Goal: Transaction & Acquisition: Purchase product/service

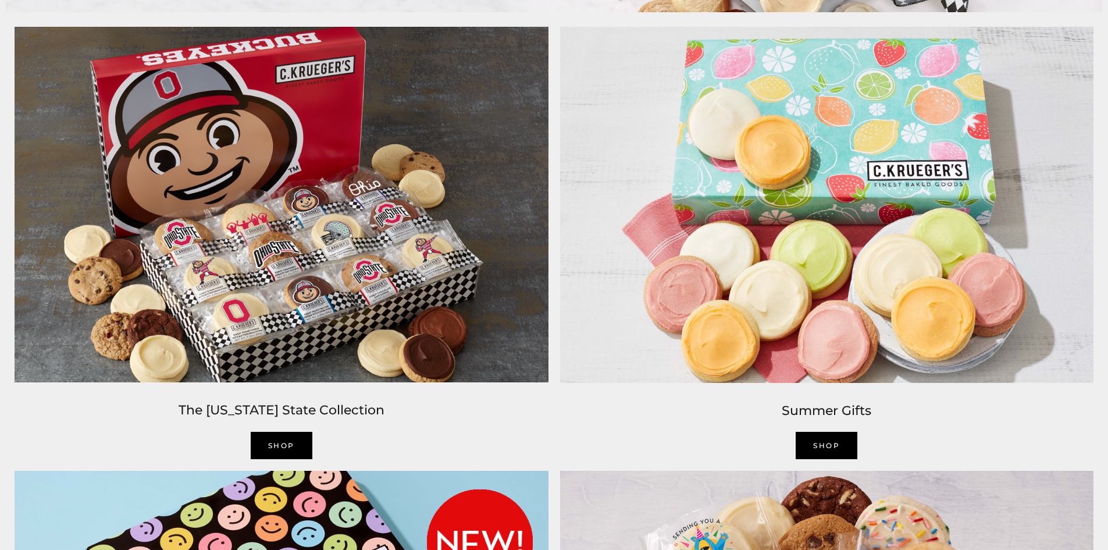
scroll to position [1105, 0]
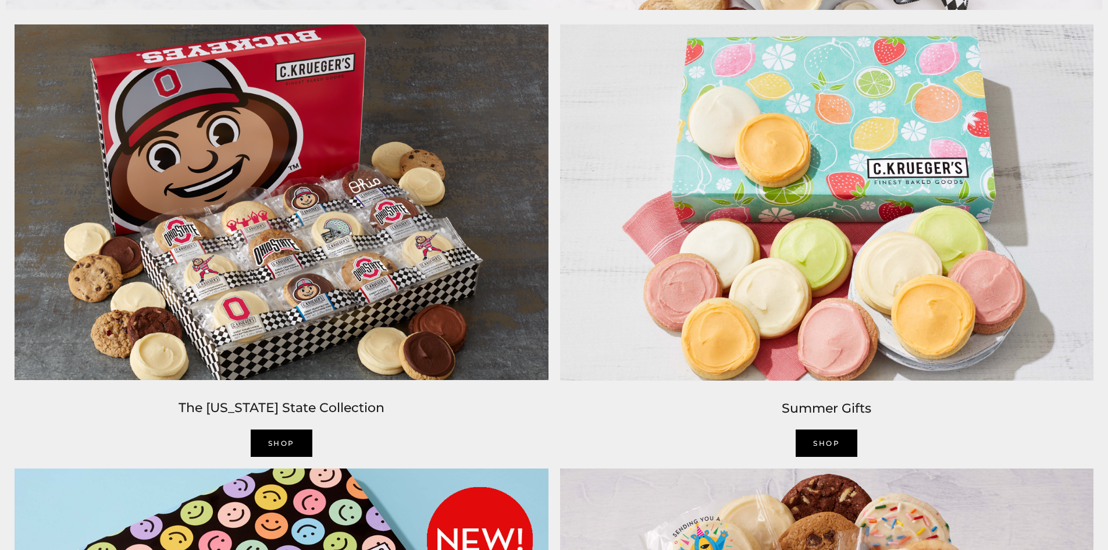
click at [284, 445] on link "SHOP" at bounding box center [282, 442] width 62 height 27
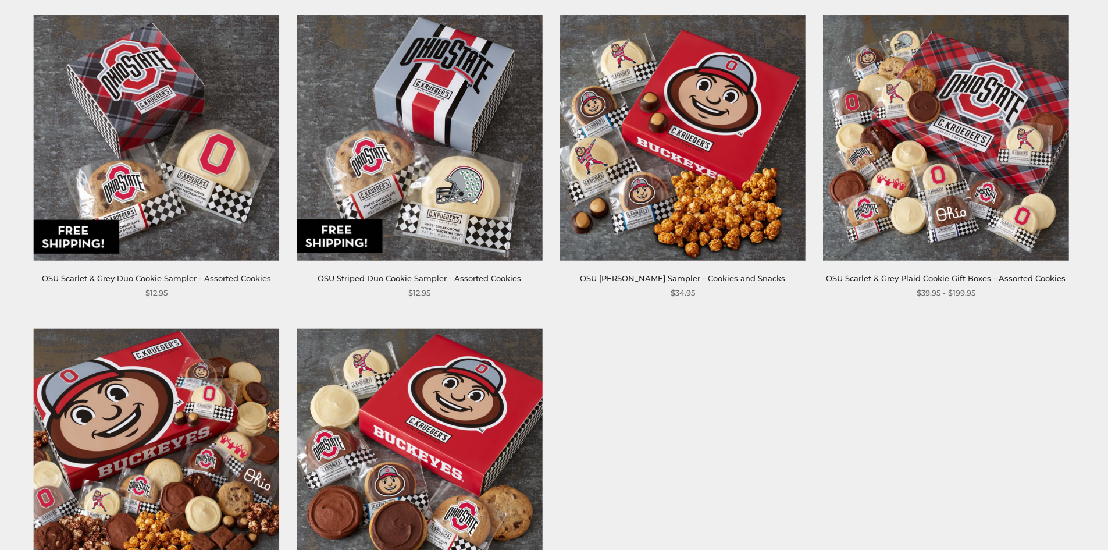
scroll to position [465, 0]
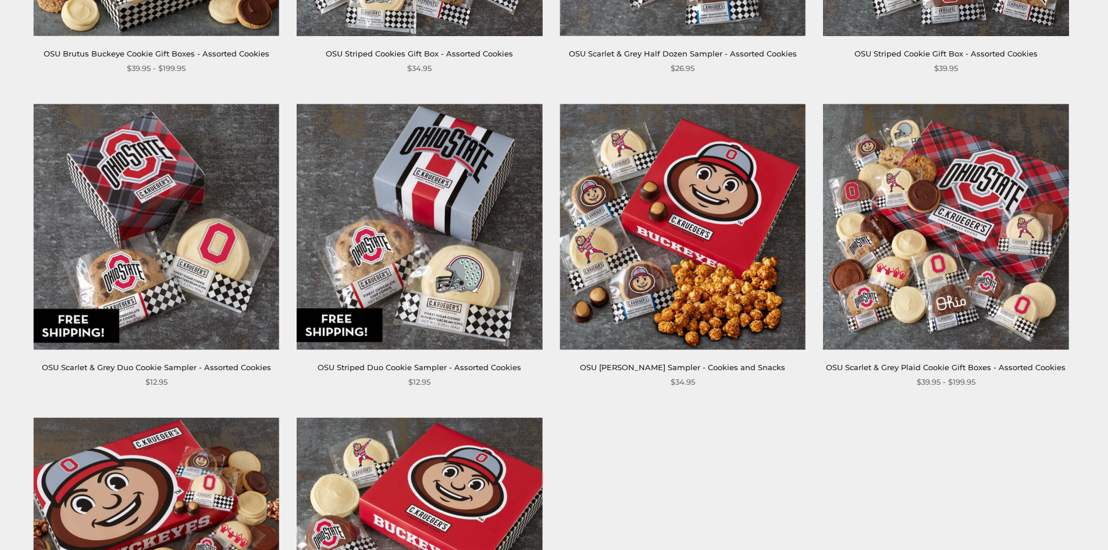
click at [656, 369] on link "OSU Brutus Buckeye Sampler - Cookies and Snacks" at bounding box center [682, 366] width 205 height 9
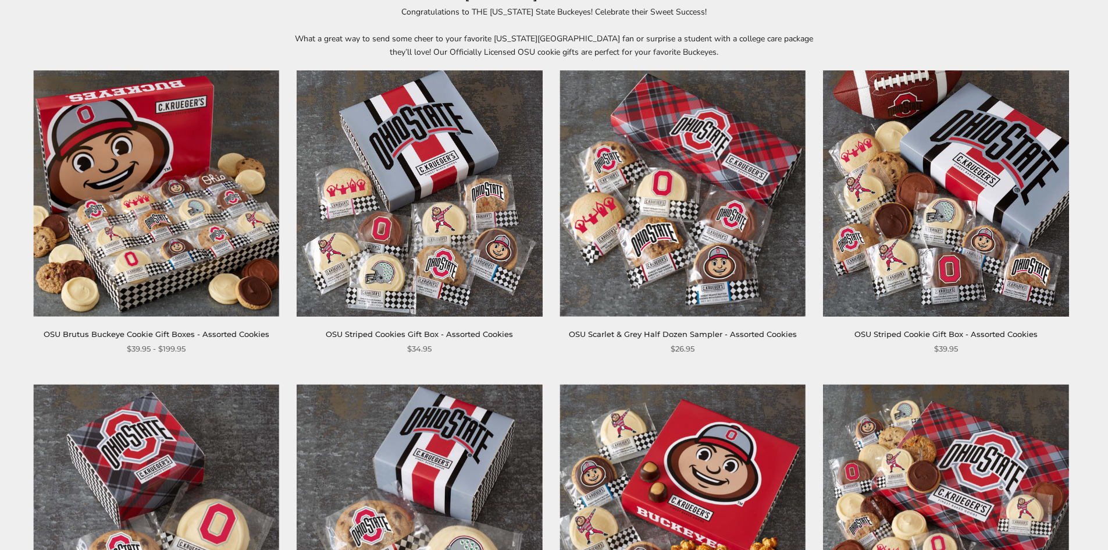
scroll to position [175, 0]
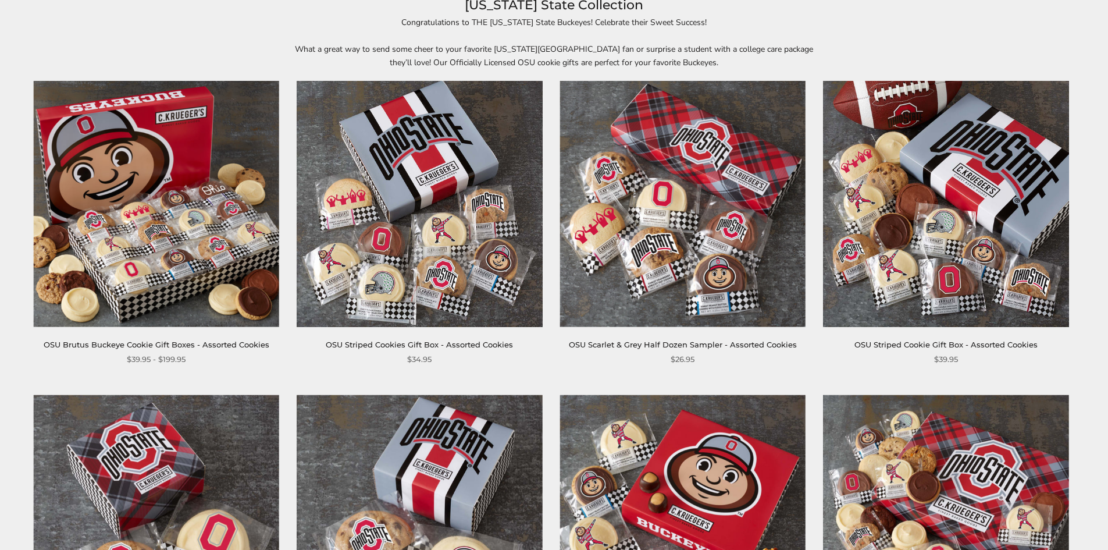
click at [659, 342] on link "OSU Scarlet & Grey Half Dozen Sampler - Assorted Cookies" at bounding box center [683, 344] width 228 height 9
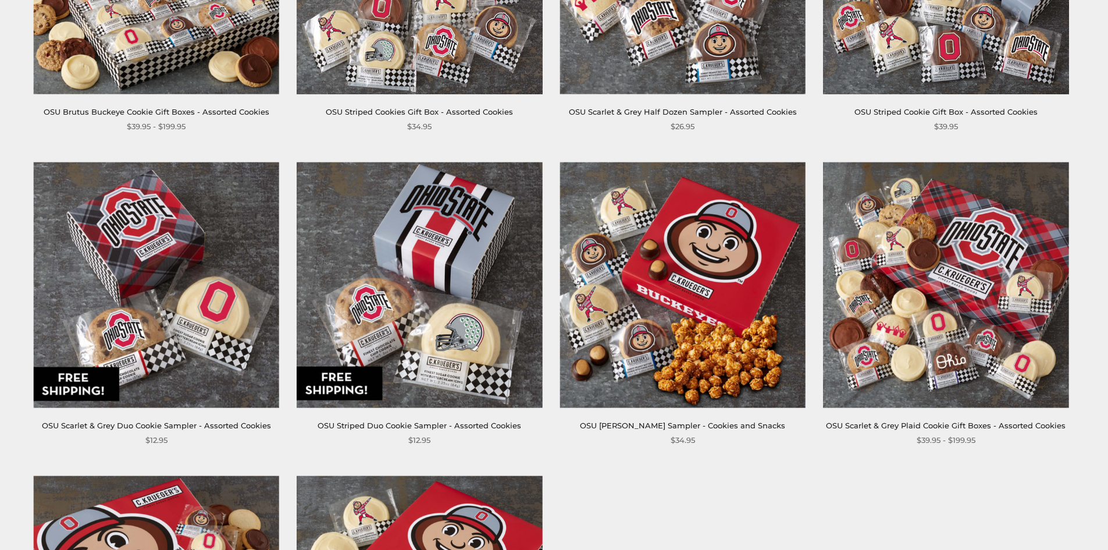
click at [140, 426] on link "OSU Scarlet & Grey Duo Cookie Sampler - Assorted Cookies" at bounding box center [156, 425] width 229 height 9
